Goal: Task Accomplishment & Management: Manage account settings

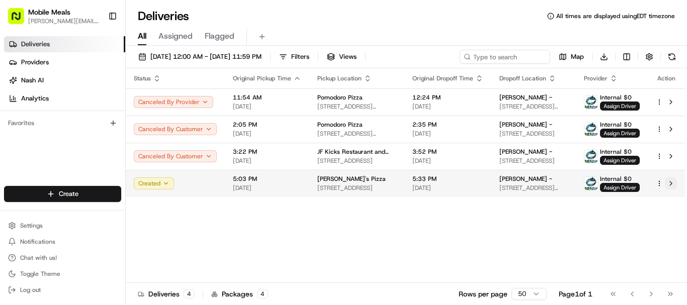
click at [669, 186] on button at bounding box center [671, 184] width 12 height 12
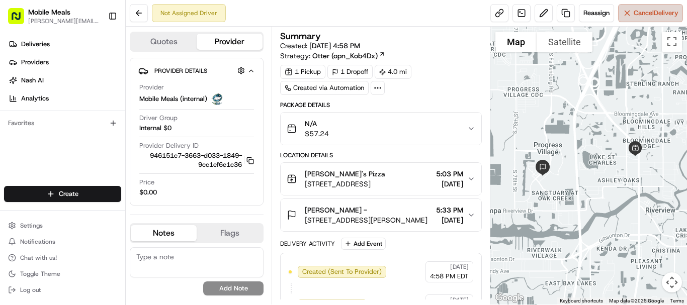
click at [642, 17] on span "Cancel Delivery" at bounding box center [656, 13] width 45 height 9
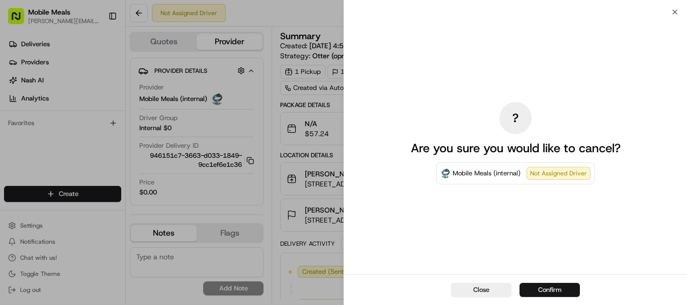
click at [540, 290] on button "Confirm" at bounding box center [550, 290] width 60 height 14
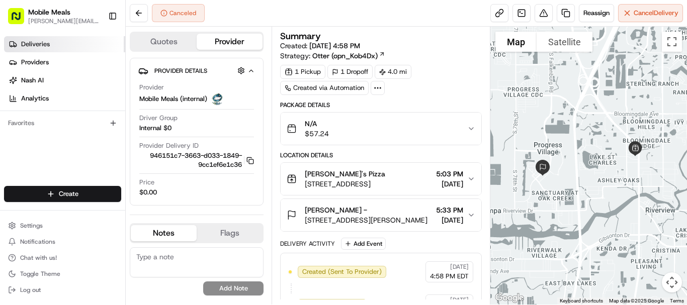
click at [77, 44] on link "Deliveries" at bounding box center [64, 44] width 121 height 16
